Goal: Task Accomplishment & Management: Manage account settings

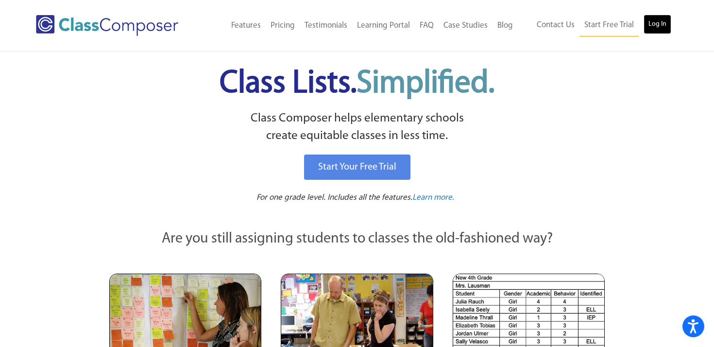
click at [657, 30] on link "Log In" at bounding box center [658, 24] width 28 height 19
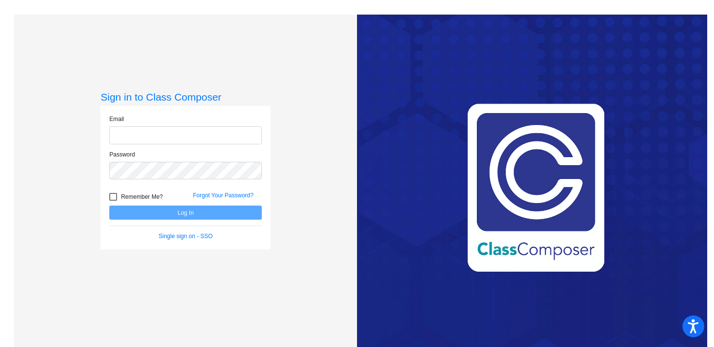
click at [114, 138] on input "email" at bounding box center [185, 135] width 153 height 18
type input "mwhite@orangecsd.org"
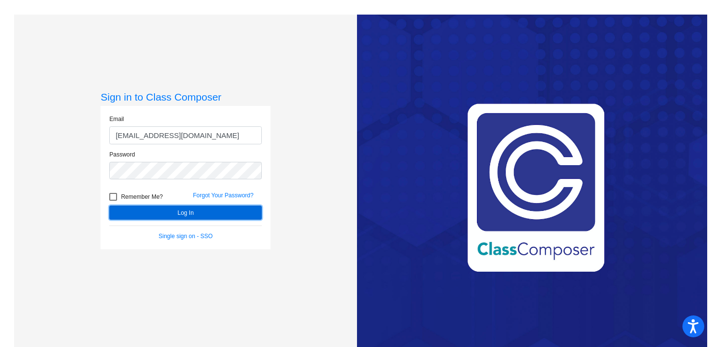
click at [136, 211] on button "Log In" at bounding box center [185, 212] width 153 height 14
click at [128, 212] on button "Log In" at bounding box center [185, 212] width 153 height 14
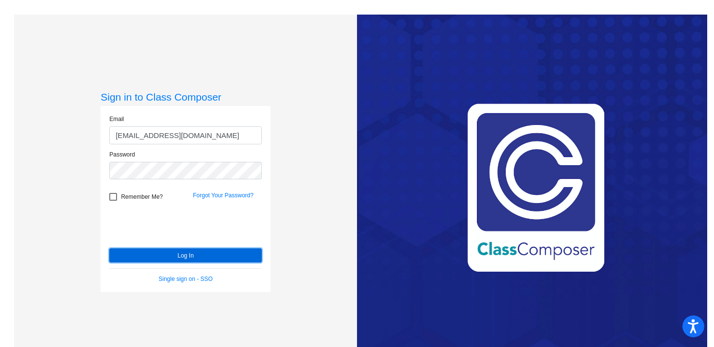
click at [160, 257] on button "Log In" at bounding box center [185, 255] width 153 height 14
click at [573, 279] on div "Love Class Composer? Share it with a friend! If you're happy with Class Compose…" at bounding box center [532, 188] width 350 height 347
